Goal: Task Accomplishment & Management: Manage account settings

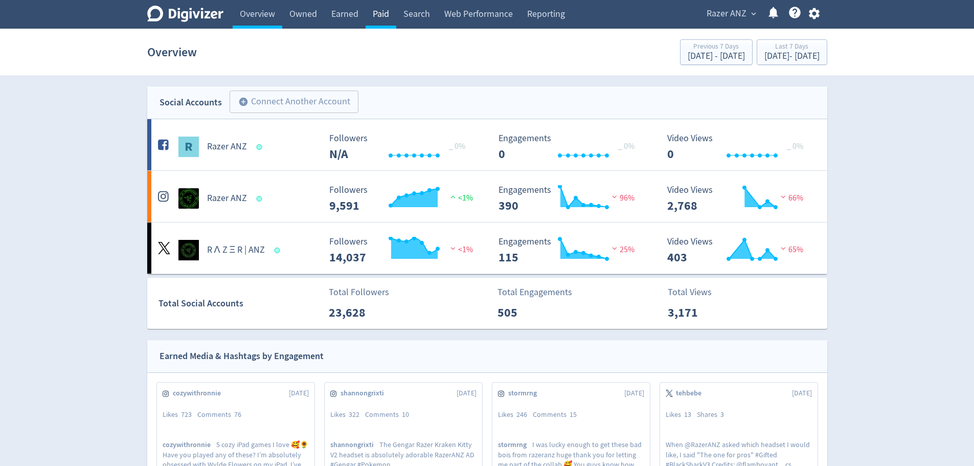
click at [387, 14] on link "Paid" at bounding box center [380, 14] width 31 height 29
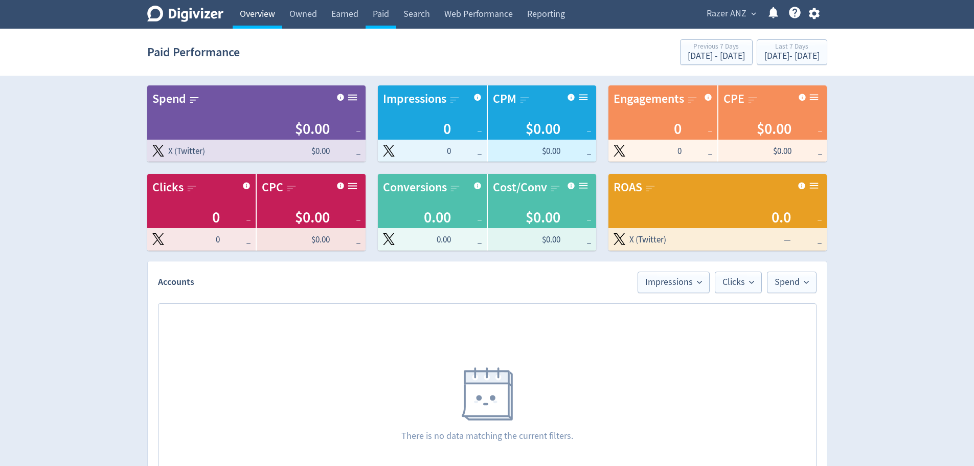
click at [260, 15] on link "Overview" at bounding box center [258, 14] width 50 height 29
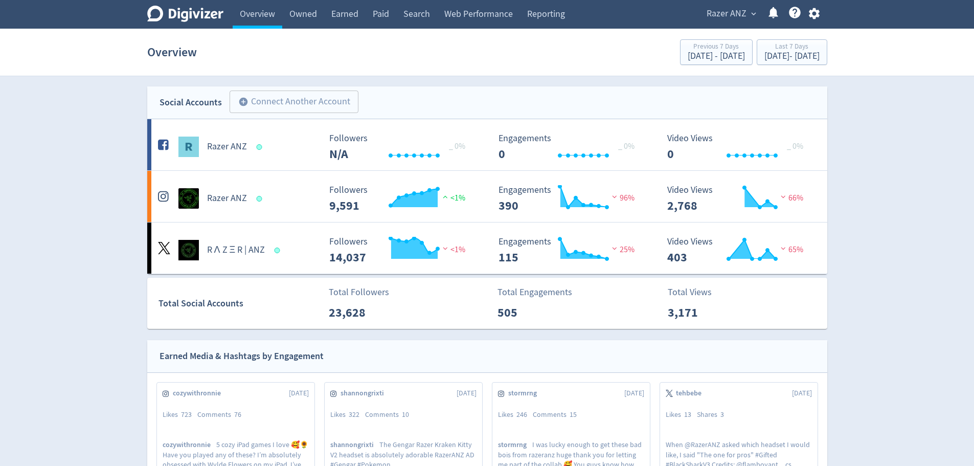
click at [723, 13] on span "Razer ANZ" at bounding box center [726, 14] width 40 height 16
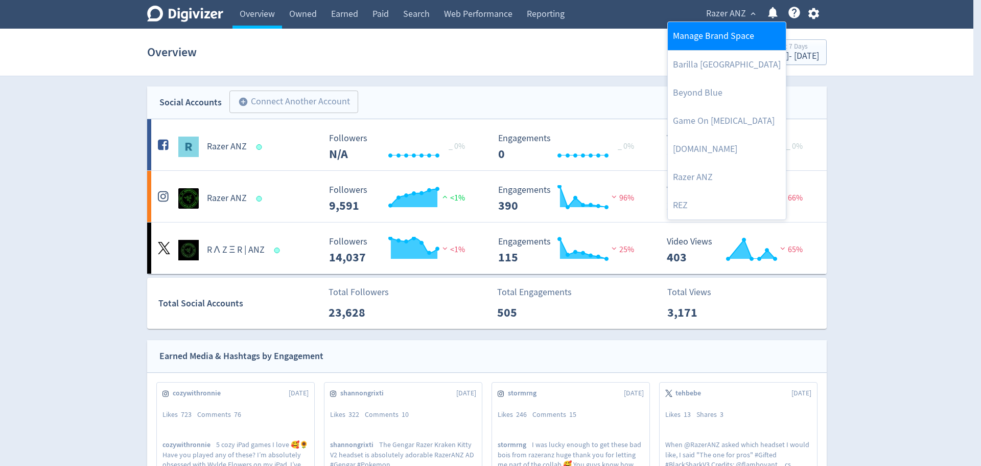
click at [715, 44] on link "Manage Brand Space" at bounding box center [727, 36] width 118 height 28
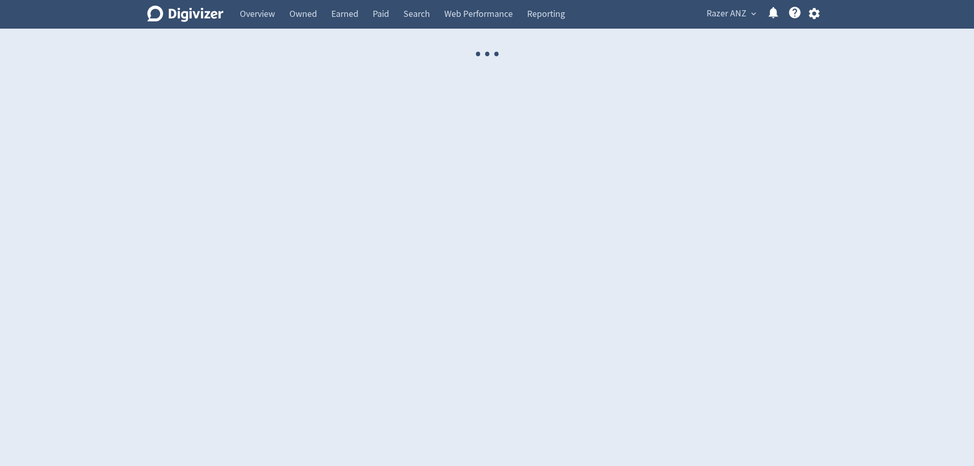
select select "USER"
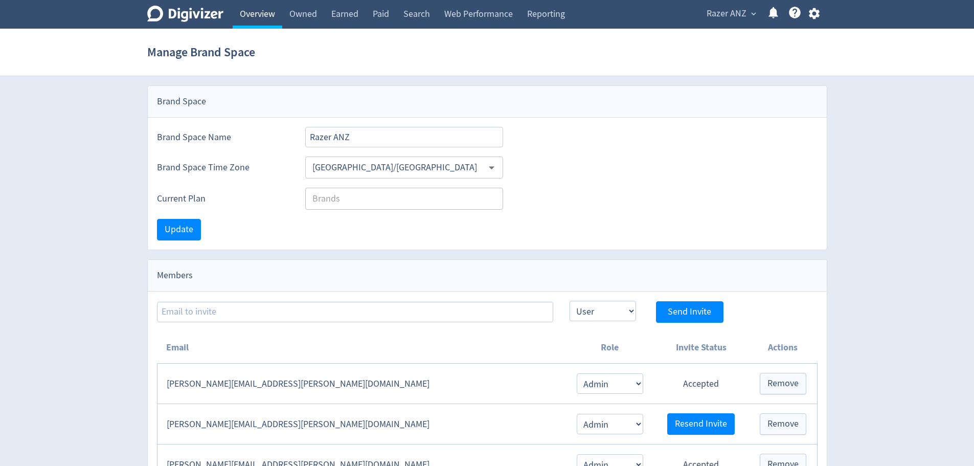
click at [252, 21] on link "Overview" at bounding box center [258, 14] width 50 height 29
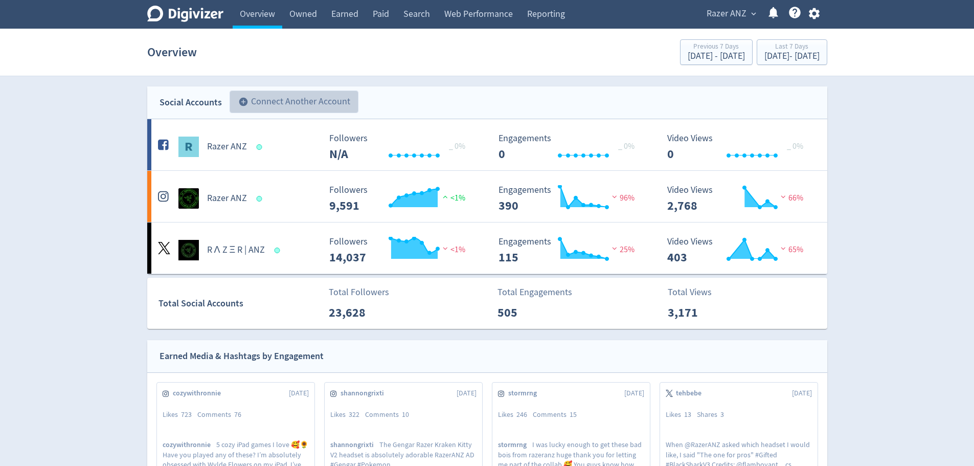
click at [290, 92] on button "add_circle Connect Another Account" at bounding box center [294, 101] width 129 height 22
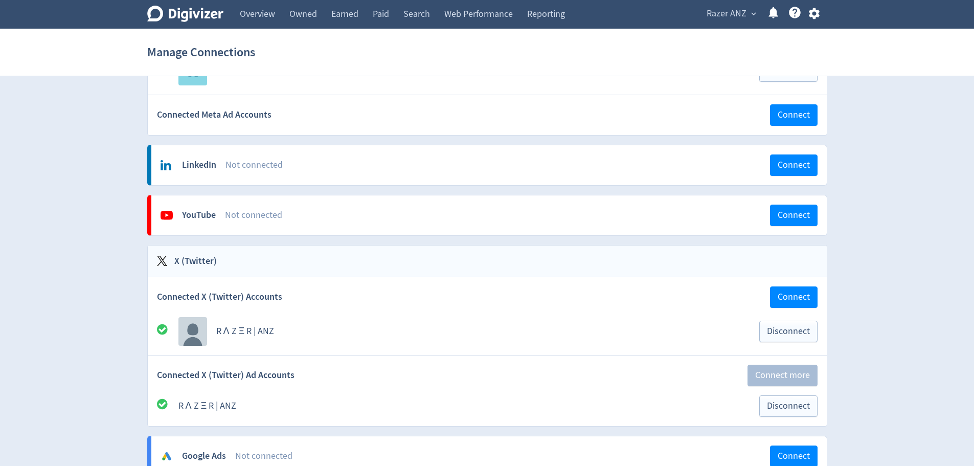
scroll to position [283, 0]
